Goal: Information Seeking & Learning: Learn about a topic

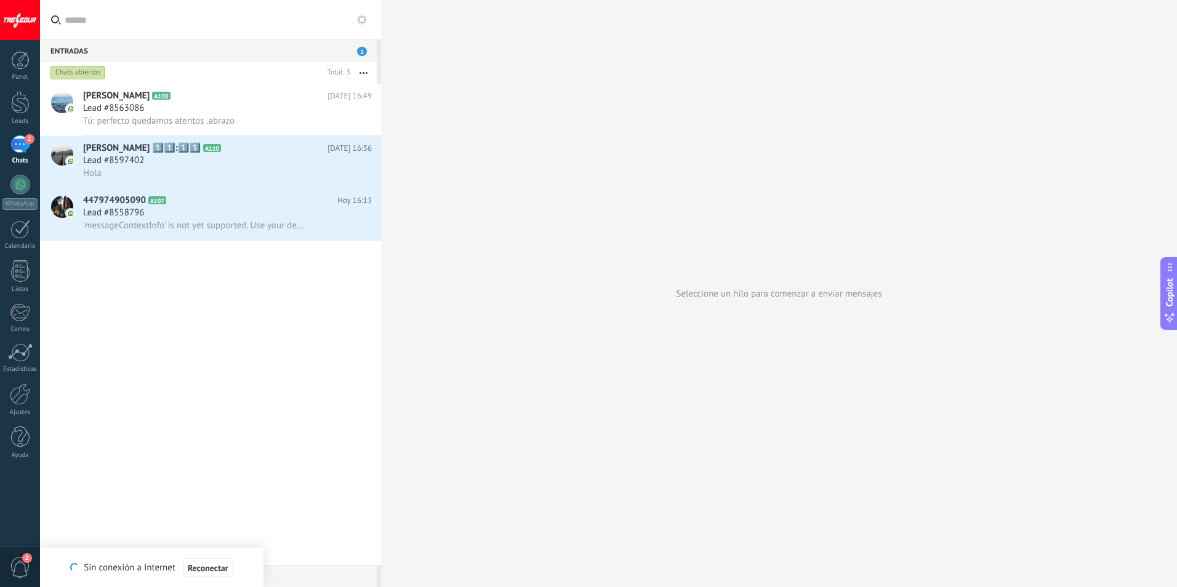
click at [360, 52] on span "2" at bounding box center [362, 51] width 10 height 9
click at [23, 145] on div "2" at bounding box center [20, 144] width 20 height 18
click at [22, 148] on div "2" at bounding box center [20, 144] width 20 height 18
click at [22, 188] on div at bounding box center [20, 185] width 20 height 20
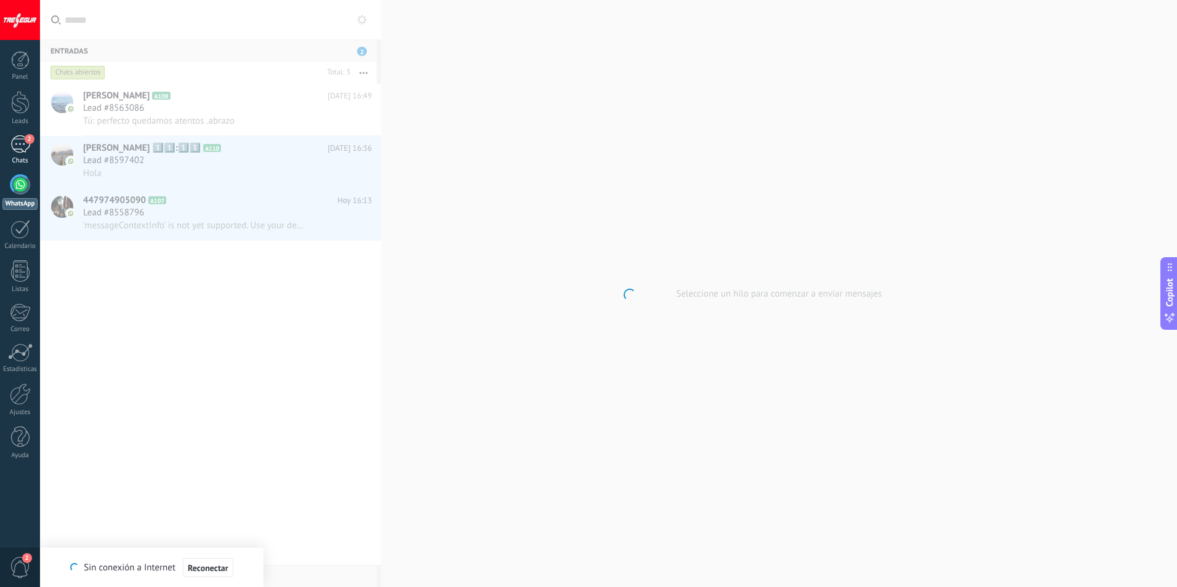
click at [27, 144] on div "2" at bounding box center [20, 144] width 20 height 18
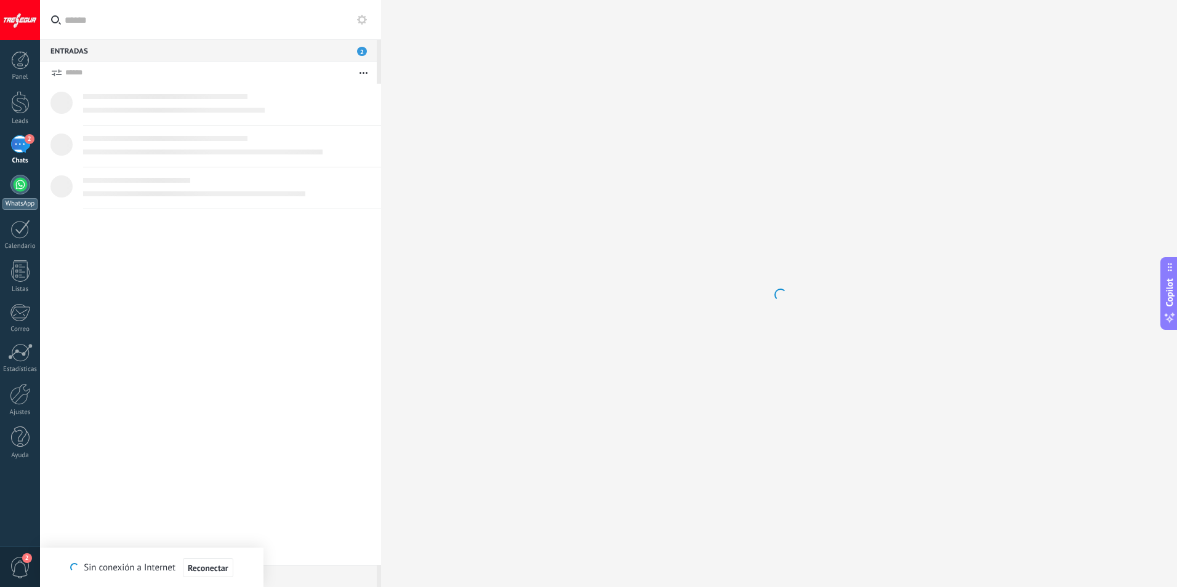
click at [26, 183] on div at bounding box center [20, 185] width 20 height 20
